Goal: Task Accomplishment & Management: Manage account settings

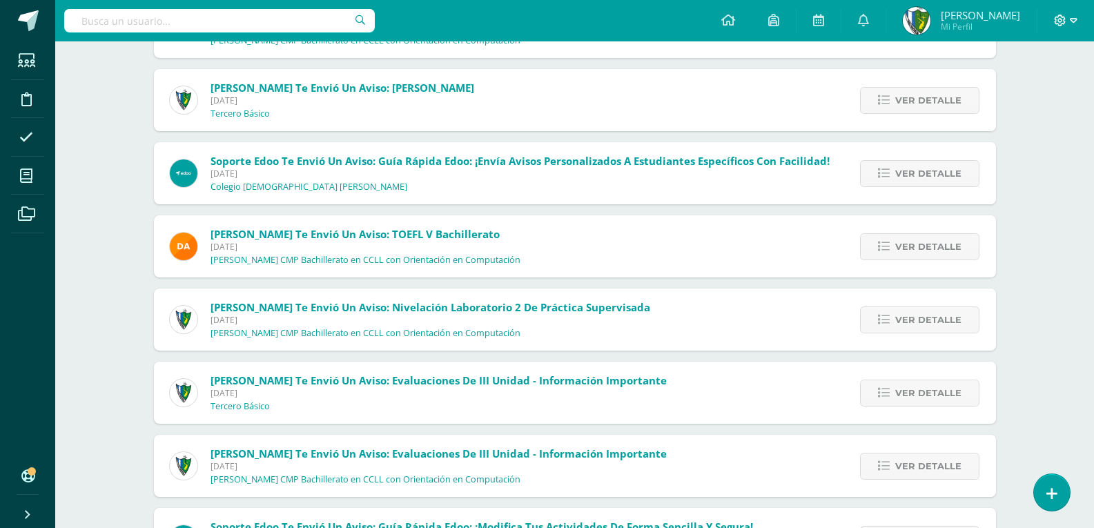
click at [1071, 21] on icon at bounding box center [1074, 20] width 8 height 12
click at [1032, 92] on span "Cerrar sesión" at bounding box center [1031, 94] width 62 height 13
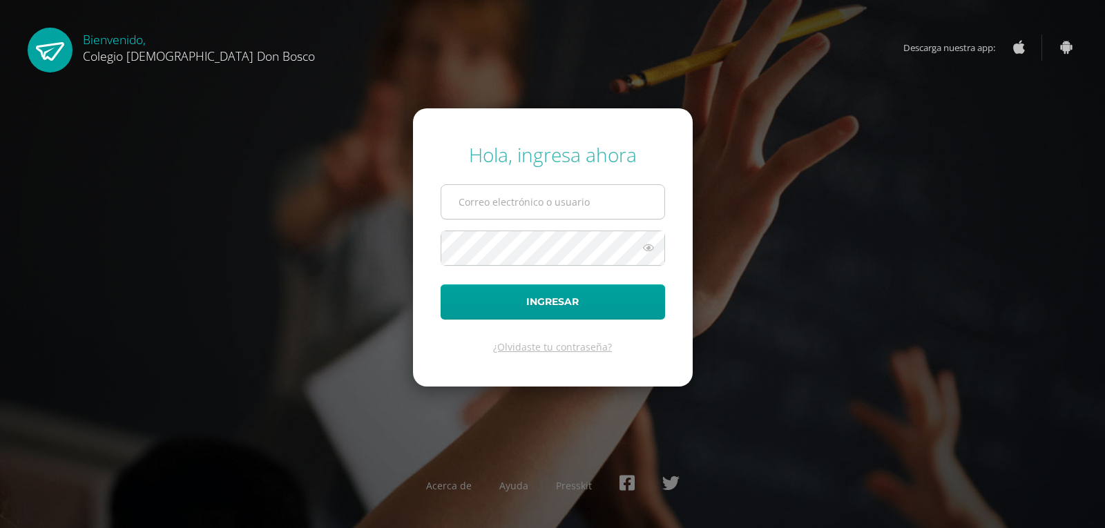
click at [495, 206] on input "text" at bounding box center [552, 202] width 223 height 34
type input "jcajas@donbosco.edu.gt"
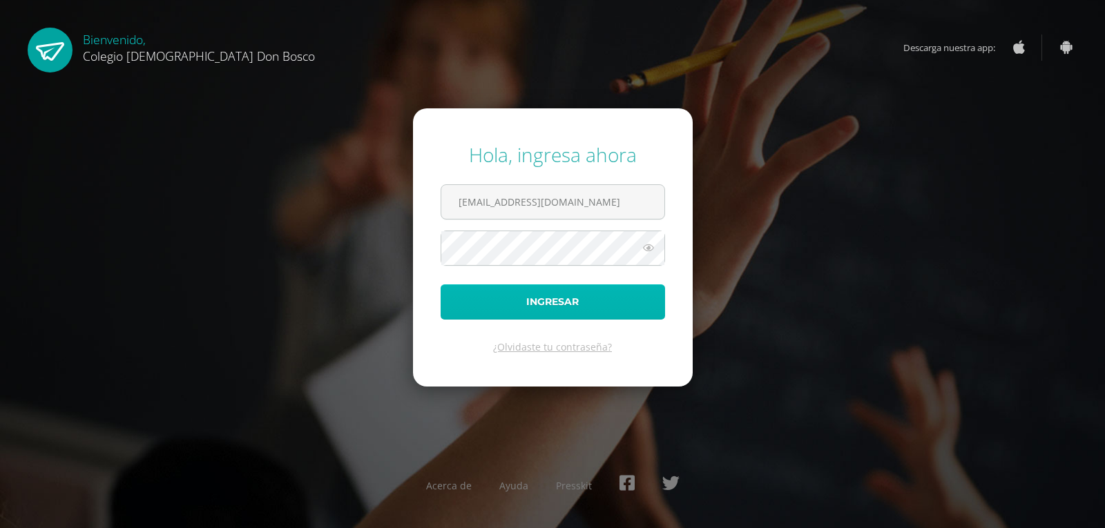
click at [565, 293] on button "Ingresar" at bounding box center [552, 301] width 224 height 35
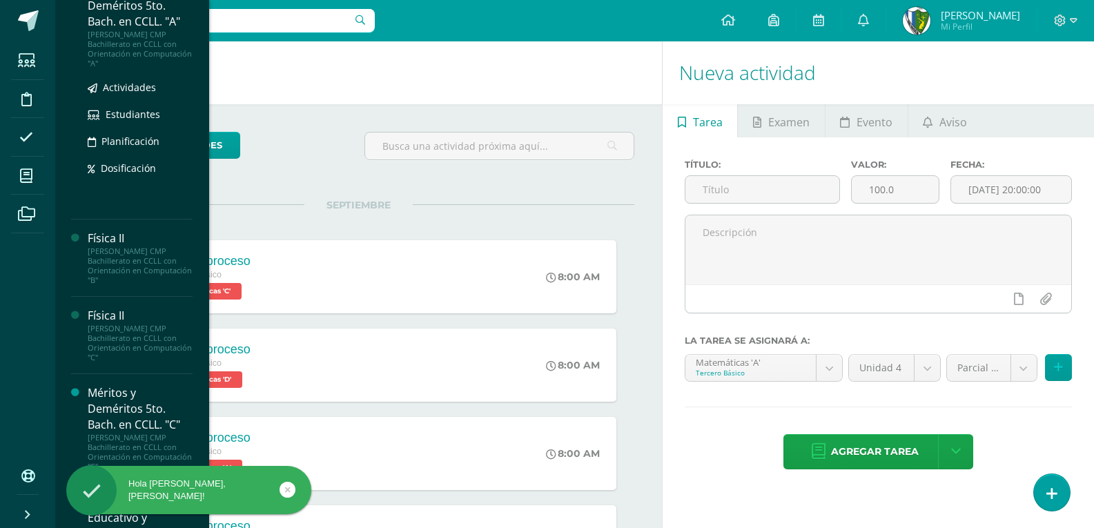
scroll to position [690, 0]
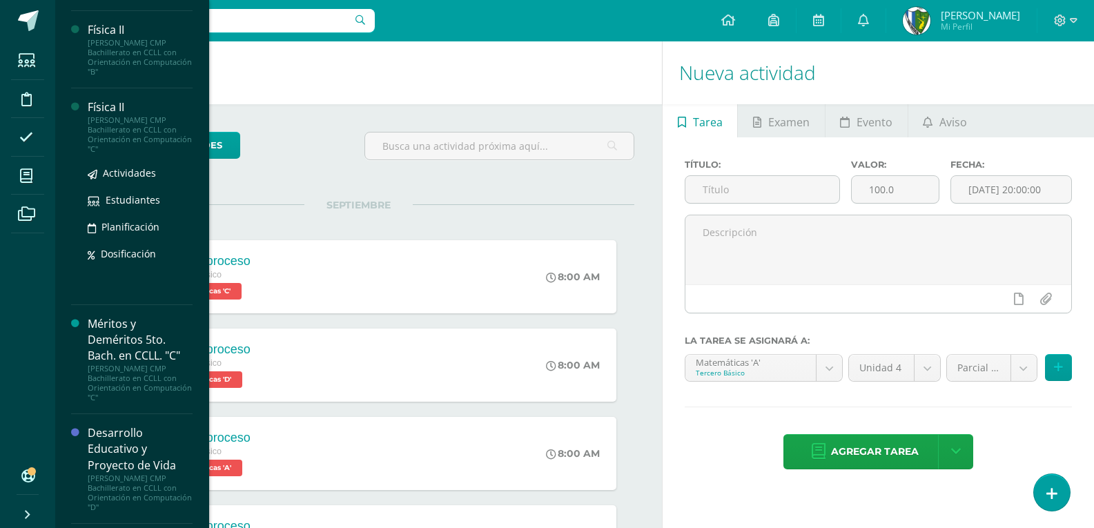
click at [119, 122] on div "[PERSON_NAME] CMP Bachillerato en CCLL con Orientación en Computación "C"" at bounding box center [140, 134] width 105 height 39
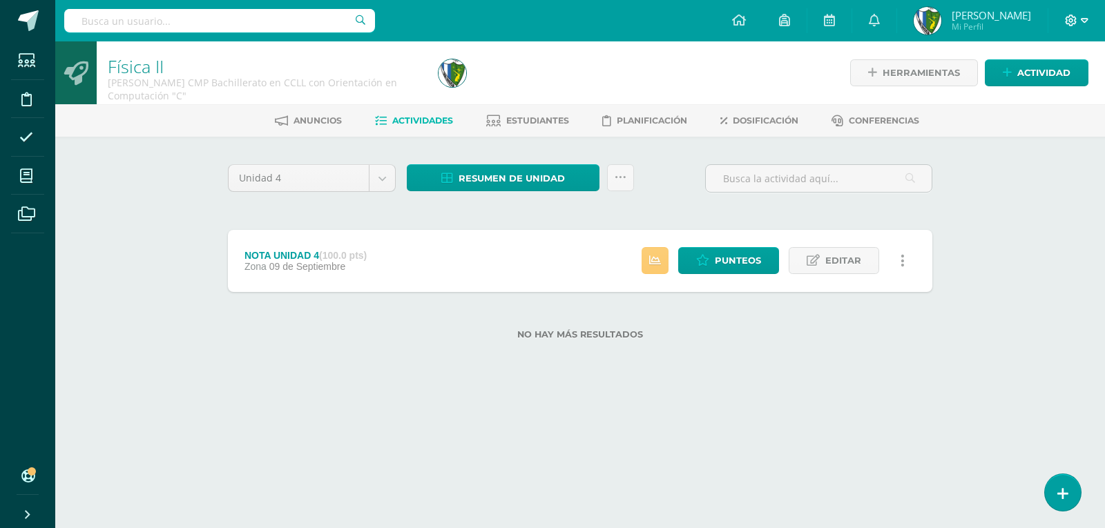
click at [1079, 21] on span at bounding box center [1076, 20] width 23 height 15
click at [1067, 95] on span "Cerrar sesión" at bounding box center [1041, 94] width 62 height 13
